Goal: Information Seeking & Learning: Learn about a topic

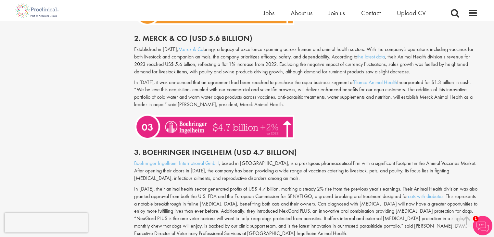
scroll to position [655, 0]
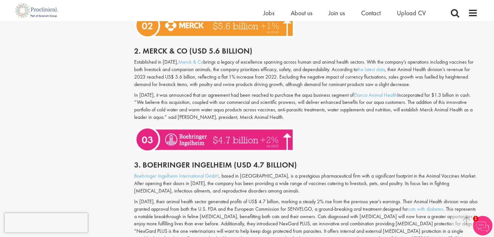
drag, startPoint x: 315, startPoint y: 88, endPoint x: 361, endPoint y: 86, distance: 46.1
click at [361, 92] on p "In [DATE], it was announced that an agreement had been reached to purchase the …" at bounding box center [305, 107] width 343 height 30
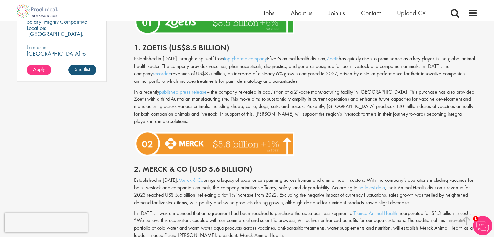
scroll to position [537, 0]
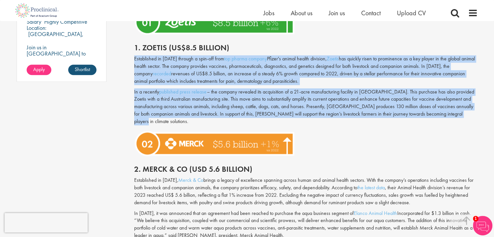
drag, startPoint x: 129, startPoint y: 59, endPoint x: 438, endPoint y: 113, distance: 313.7
click at [438, 113] on p "In a recently published press release – the company revealed its acquisition of…" at bounding box center [305, 106] width 343 height 37
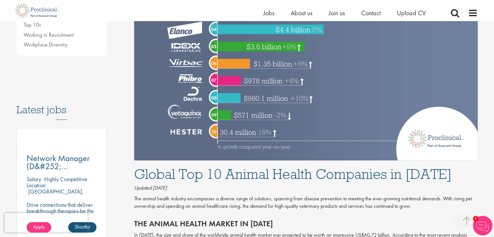
scroll to position [0, 0]
